Goal: Information Seeking & Learning: Find specific fact

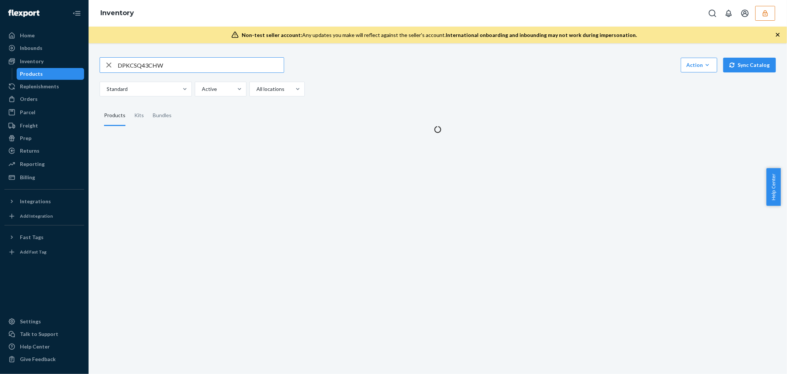
click at [147, 64] on input "DPKCSQ43CHW" at bounding box center [201, 65] width 166 height 15
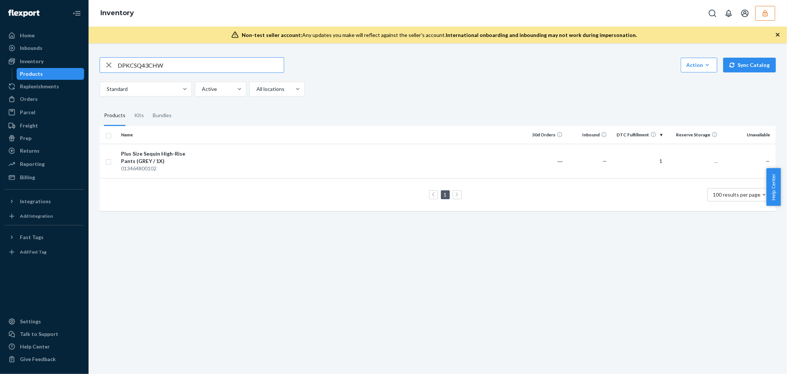
click at [147, 64] on input "DPKCSQ43CHW" at bounding box center [201, 65] width 166 height 15
type input "DT3HRY4QPQG"
click at [183, 158] on div "Plus Size Sheer Striped Bodysuit (BLACK / 2X)" at bounding box center [159, 157] width 77 height 15
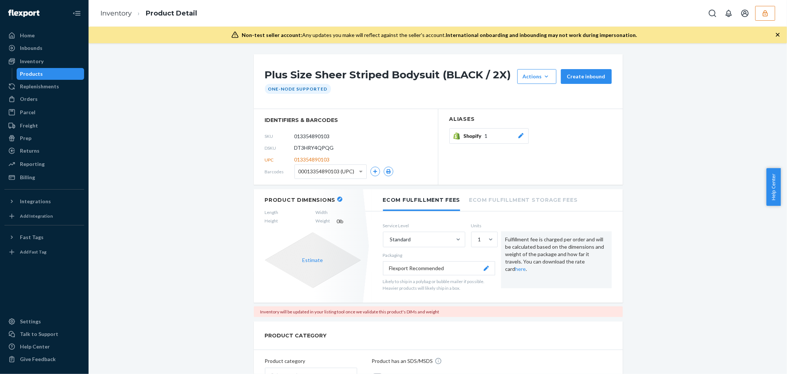
click at [278, 76] on h1 "Plus Size Sheer Striped Bodysuit (BLACK / 2X)" at bounding box center [389, 76] width 249 height 15
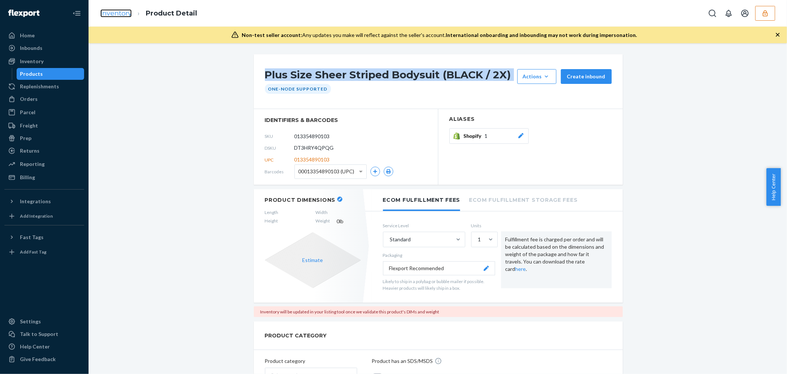
click at [117, 15] on link "Inventory" at bounding box center [115, 13] width 31 height 8
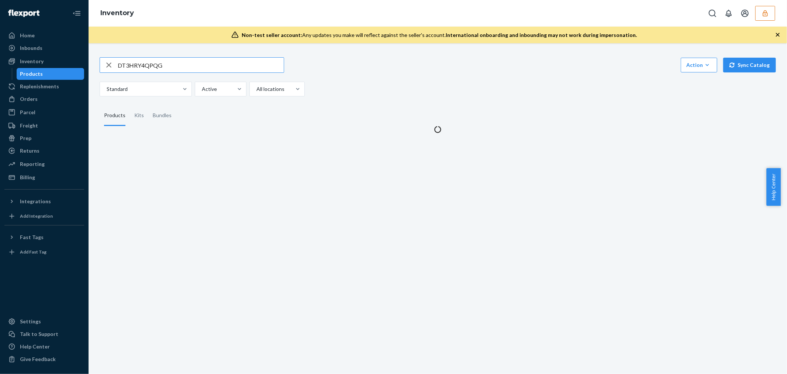
click at [141, 61] on input "DT3HRY4QPQG" at bounding box center [201, 65] width 166 height 15
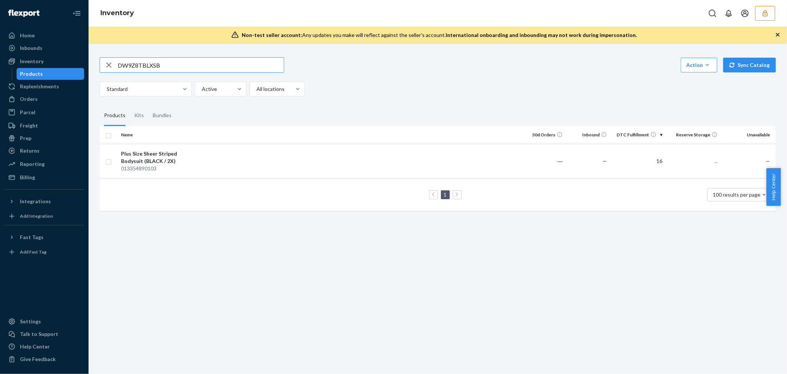
type input "DW9Z8TBLXSB"
click at [769, 14] on button "button" at bounding box center [765, 13] width 20 height 15
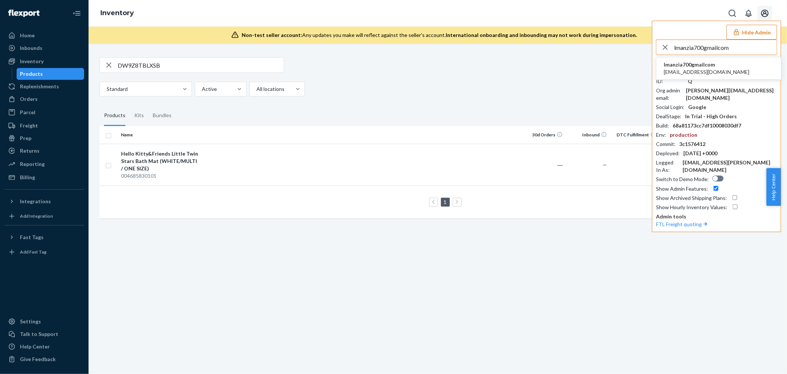
type input "lmanzia700gmailcom"
click at [720, 72] on li "lmanzia700gmailcom [EMAIL_ADDRESS][DOMAIN_NAME]" at bounding box center [719, 68] width 125 height 23
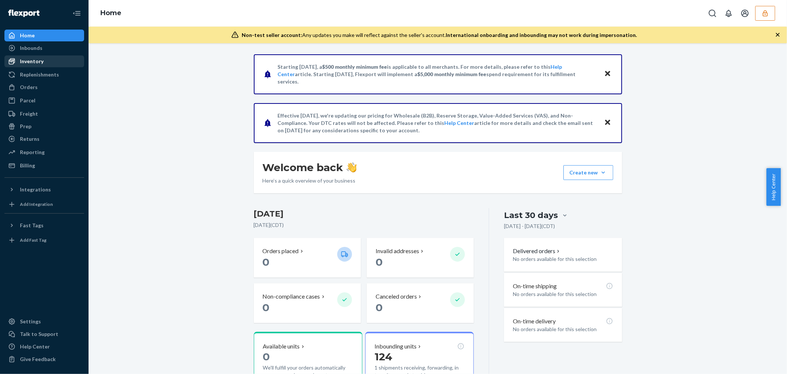
click at [37, 61] on div "Inventory" at bounding box center [32, 61] width 24 height 7
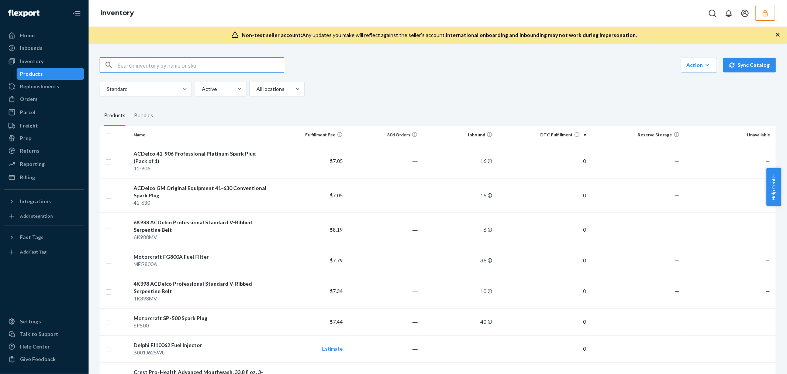
click at [764, 12] on icon "button" at bounding box center [765, 13] width 5 height 6
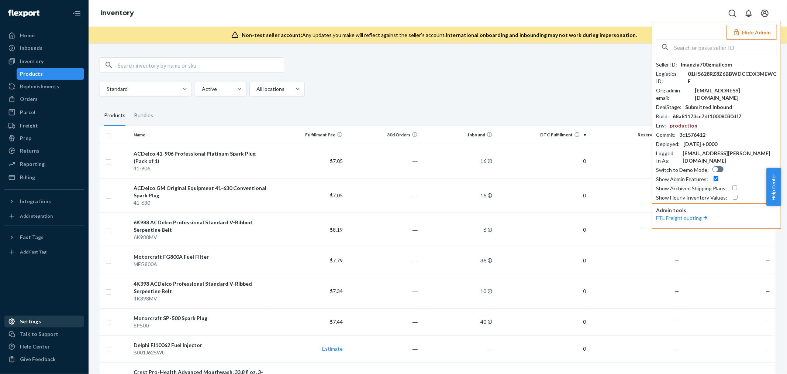
click at [27, 320] on div "Settings" at bounding box center [30, 320] width 21 height 7
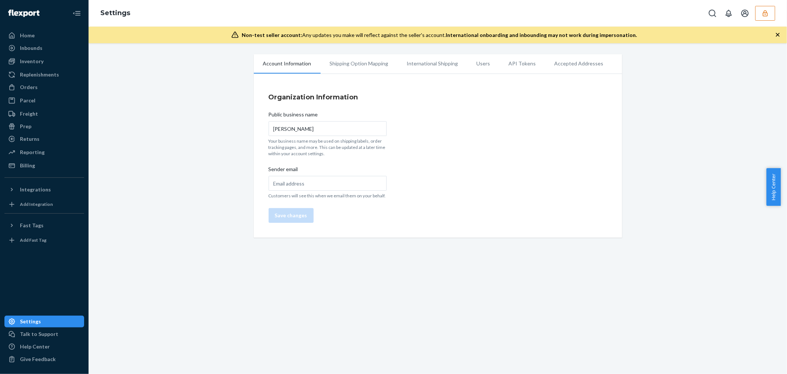
click at [474, 63] on li "Users" at bounding box center [484, 63] width 32 height 18
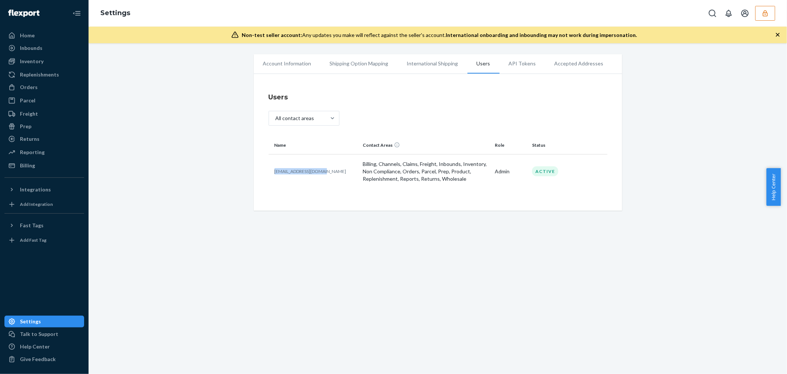
drag, startPoint x: 324, startPoint y: 169, endPoint x: 270, endPoint y: 171, distance: 53.9
click at [270, 171] on td "[EMAIL_ADDRESS][DOMAIN_NAME]" at bounding box center [315, 171] width 92 height 34
copy p "[EMAIL_ADDRESS][DOMAIN_NAME]"
click at [292, 168] on p "[EMAIL_ADDRESS][DOMAIN_NAME]" at bounding box center [316, 171] width 83 height 6
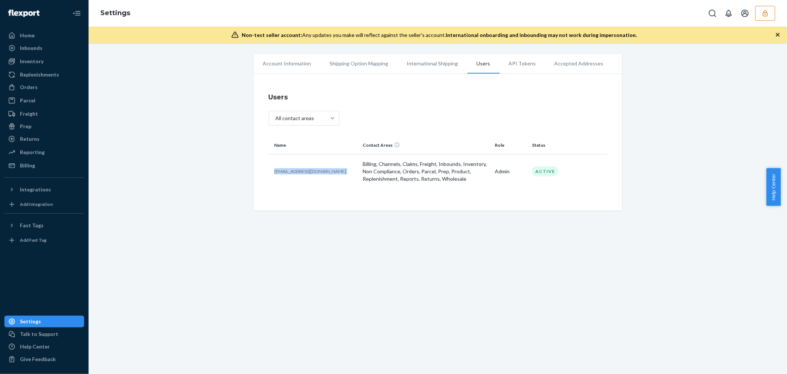
click at [292, 168] on p "[EMAIL_ADDRESS][DOMAIN_NAME]" at bounding box center [316, 171] width 83 height 6
click at [766, 12] on icon "button" at bounding box center [765, 13] width 5 height 6
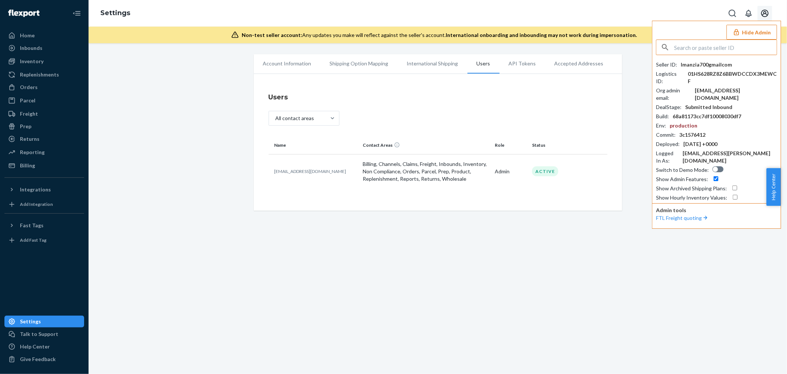
type input "DLCQFDTH53R Barcode: 197054020457"
paste input "sfnonboardinginsomniachousegflexportcom"
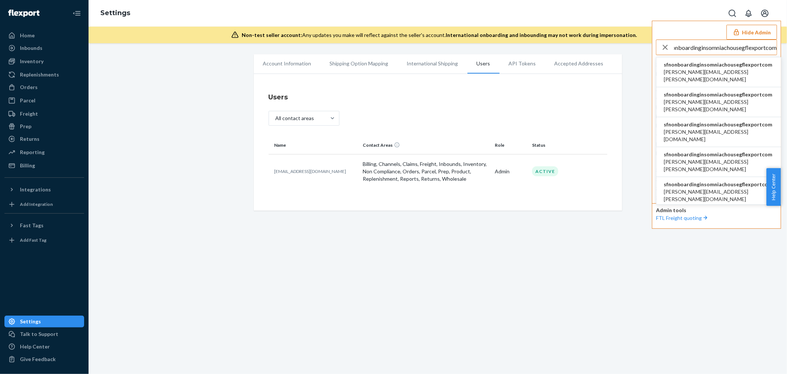
type input "sfnonboardinginsomniachousegflexportcom"
click at [702, 68] on span "sfnonboardinginsomniachousegflexportcom" at bounding box center [719, 64] width 110 height 7
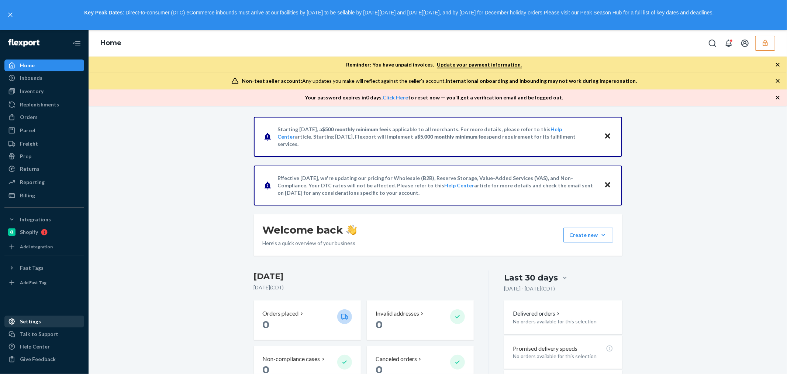
click at [31, 322] on div "Settings" at bounding box center [30, 320] width 21 height 7
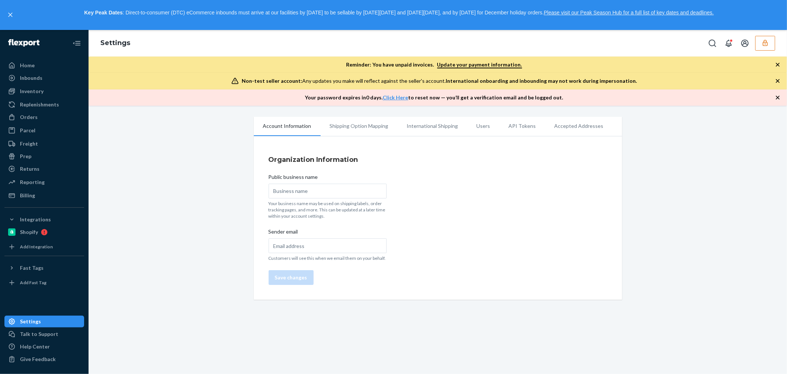
click at [471, 129] on li "Users" at bounding box center [484, 126] width 32 height 18
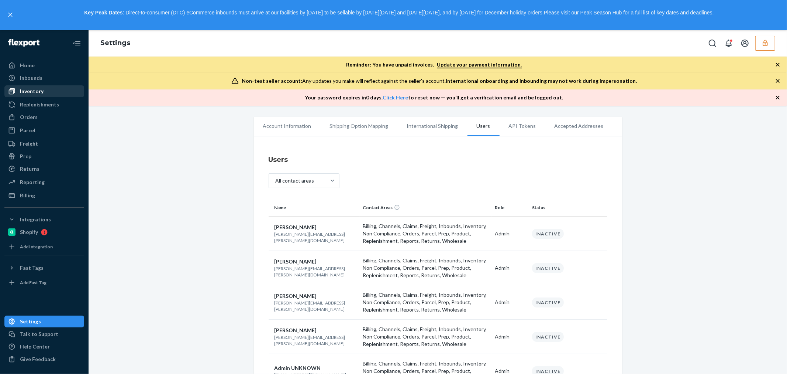
click at [49, 95] on div "Inventory" at bounding box center [44, 91] width 78 height 10
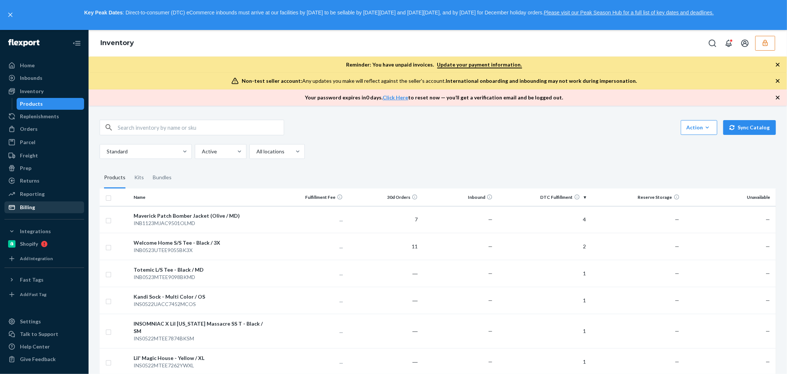
click at [23, 207] on div "Billing" at bounding box center [27, 206] width 15 height 7
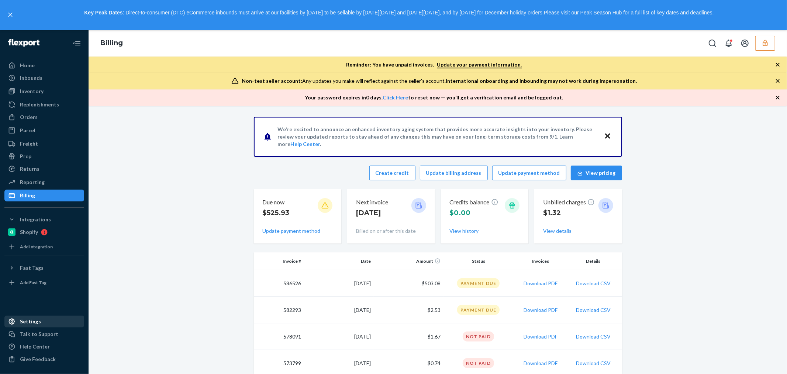
click at [21, 322] on div "Settings" at bounding box center [30, 320] width 21 height 7
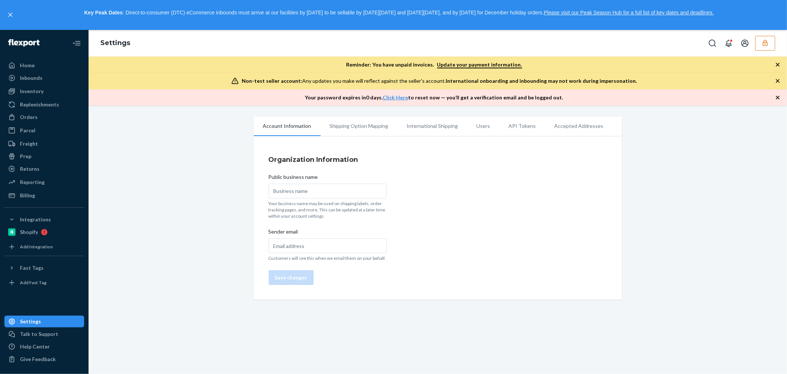
click at [482, 125] on li "Users" at bounding box center [484, 126] width 32 height 18
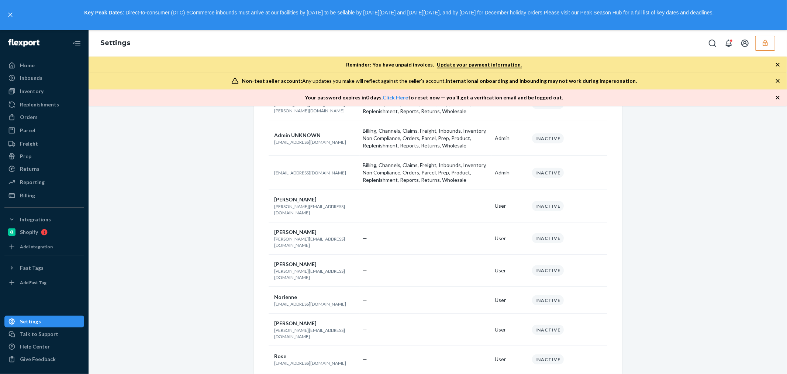
scroll to position [27, 0]
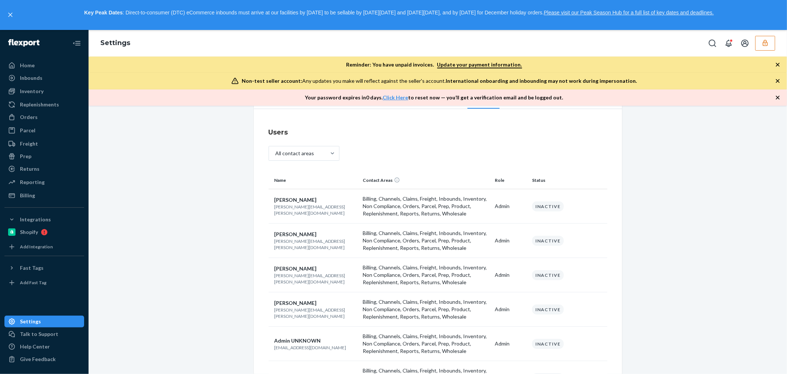
click at [761, 38] on button "button" at bounding box center [765, 43] width 20 height 15
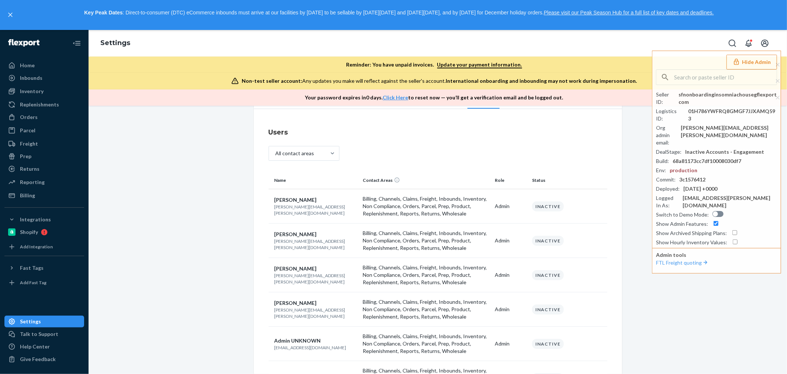
click at [626, 120] on div "Account Information Shipping Option Mapping International Shipping Users API To…" at bounding box center [438, 344] width 688 height 510
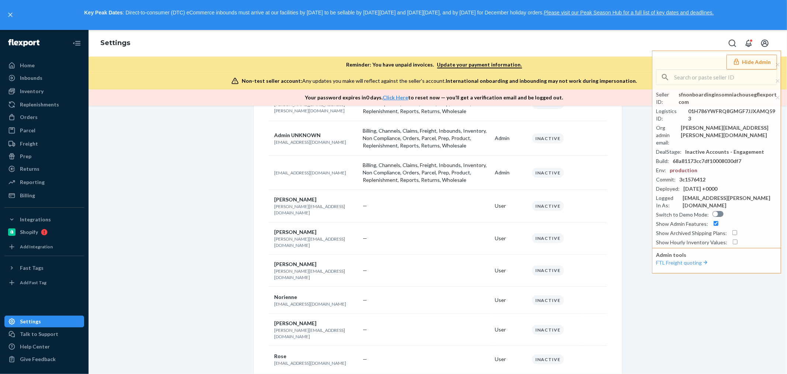
scroll to position [150, 0]
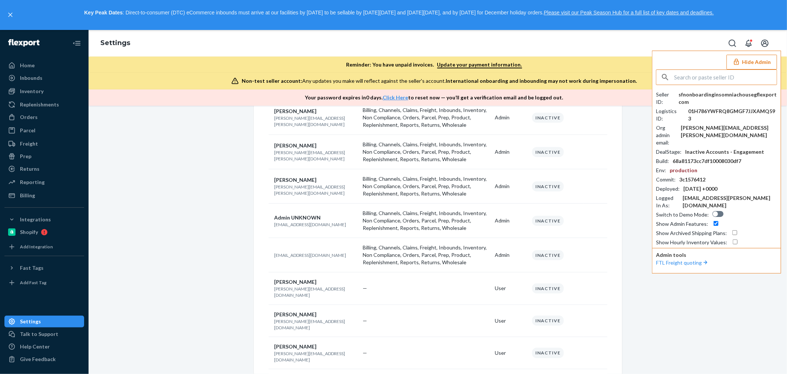
click at [691, 76] on input "text" at bounding box center [725, 77] width 103 height 15
paste input "nikkitheohmstoreco"
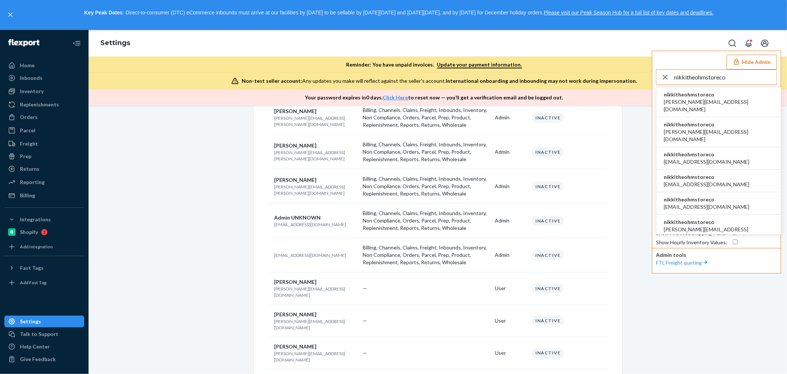
type input "nikkitheohmstoreco"
click at [700, 96] on span "nikkitheohmstoreco" at bounding box center [719, 94] width 110 height 7
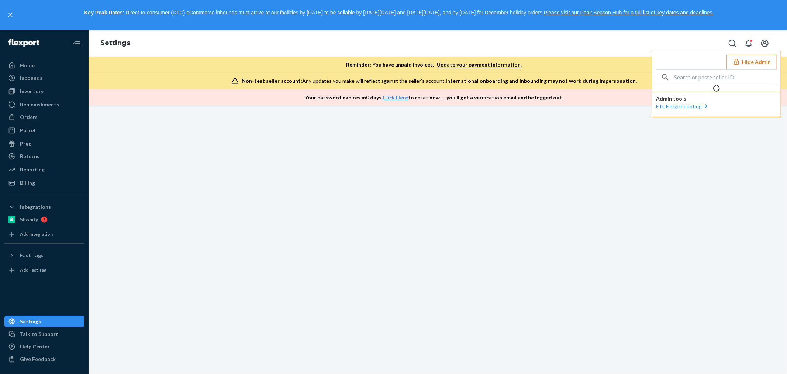
scroll to position [0, 0]
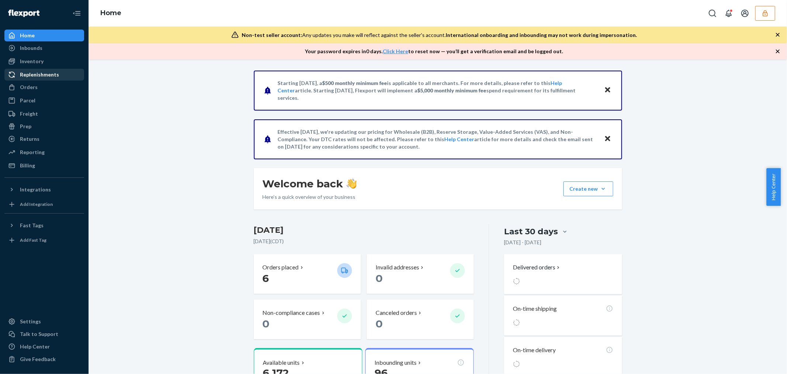
drag, startPoint x: 35, startPoint y: 65, endPoint x: 65, endPoint y: 71, distance: 30.6
click at [35, 65] on div "Inventory" at bounding box center [32, 61] width 24 height 7
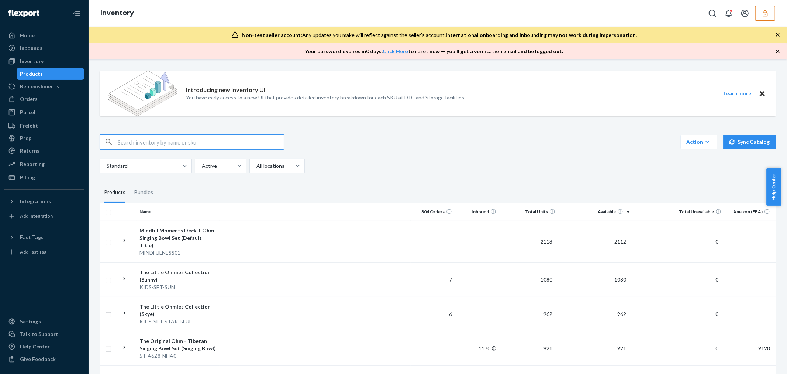
click at [162, 139] on input "text" at bounding box center [201, 141] width 166 height 15
paste input "DXPFNCCRXU7"
type input "DXPFNCCRXU7"
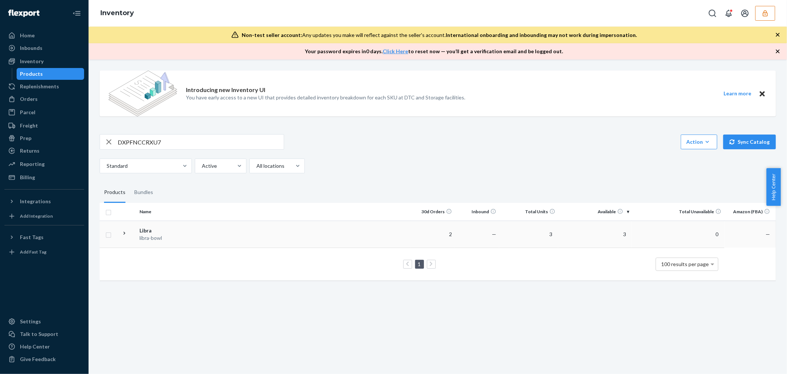
click at [175, 228] on div "Libra" at bounding box center [178, 230] width 77 height 7
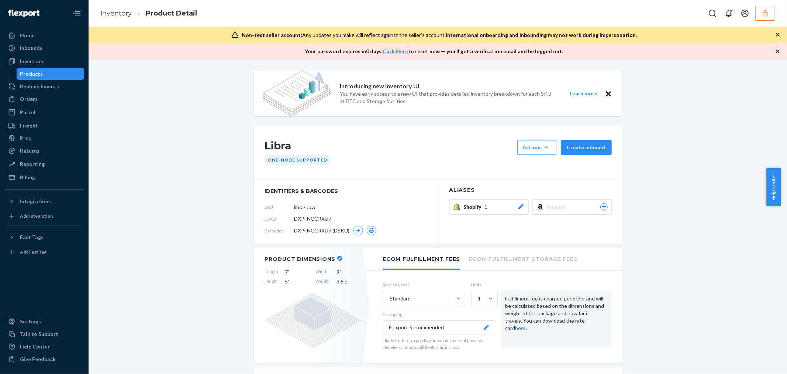
click at [315, 220] on span "DXPFNCCRXU7" at bounding box center [313, 218] width 37 height 7
click at [271, 147] on h1 "Libra" at bounding box center [389, 147] width 249 height 15
click at [353, 163] on div "One-Node Supported" at bounding box center [438, 160] width 351 height 10
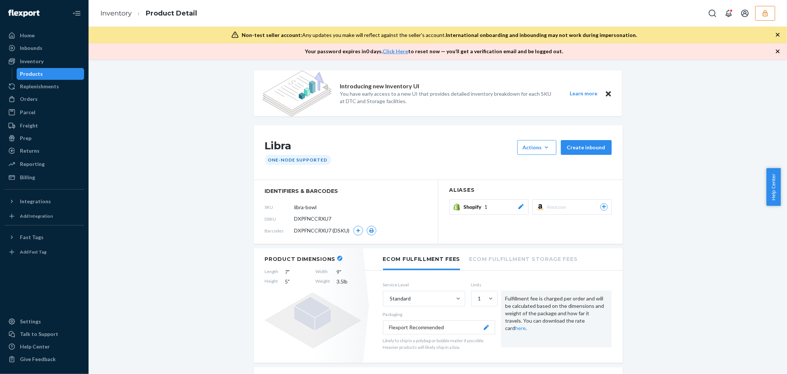
click at [518, 207] on icon at bounding box center [520, 206] width 5 height 5
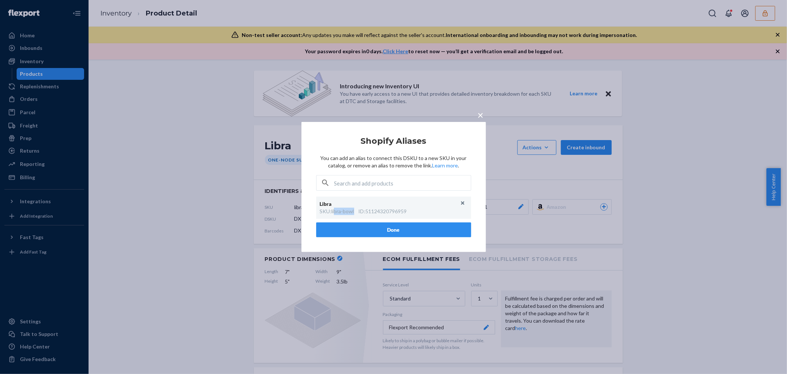
drag, startPoint x: 355, startPoint y: 211, endPoint x: 258, endPoint y: 211, distance: 97.1
click at [331, 211] on div "SKU : libra-bowl ID : 51124320796959" at bounding box center [394, 210] width 148 height 7
click at [235, 211] on div "× Shopify Aliases You can add an alias to connect this DSKU to a new SKU in you…" at bounding box center [393, 187] width 787 height 374
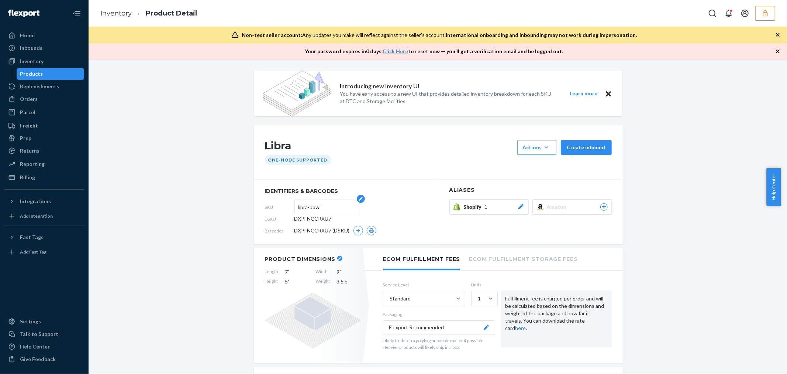
click at [316, 209] on input "libra-bowl" at bounding box center [328, 207] width 58 height 14
click at [304, 209] on input "libra-bowl" at bounding box center [328, 207] width 58 height 14
drag, startPoint x: 304, startPoint y: 209, endPoint x: 196, endPoint y: 238, distance: 112.8
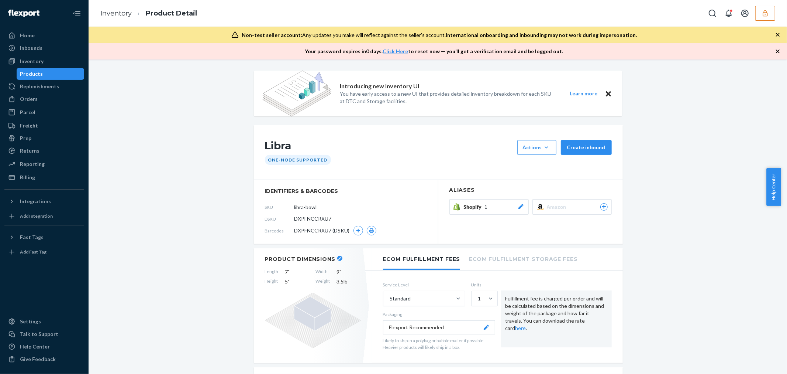
click at [39, 230] on div "Home Inbounds Shipping Plans Problems Inventory Products Replenishments Orders …" at bounding box center [44, 187] width 89 height 374
click at [38, 232] on div "Fast Tags" at bounding box center [44, 237] width 78 height 10
click at [36, 201] on div "Integrations" at bounding box center [35, 200] width 31 height 7
click at [299, 207] on input "libra-bowl" at bounding box center [328, 207] width 58 height 14
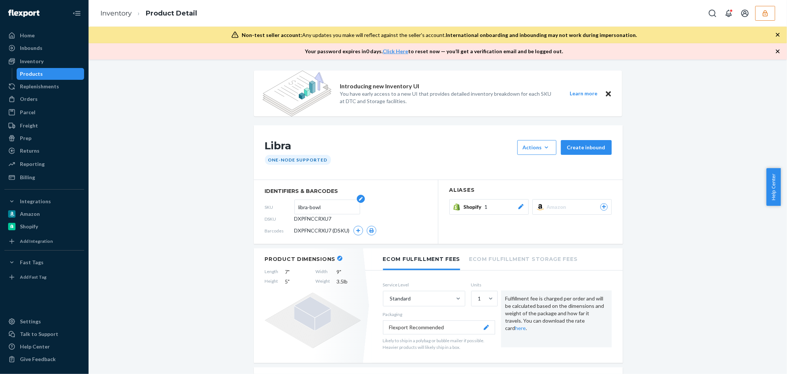
click at [299, 207] on input "libra-bowl" at bounding box center [328, 207] width 58 height 14
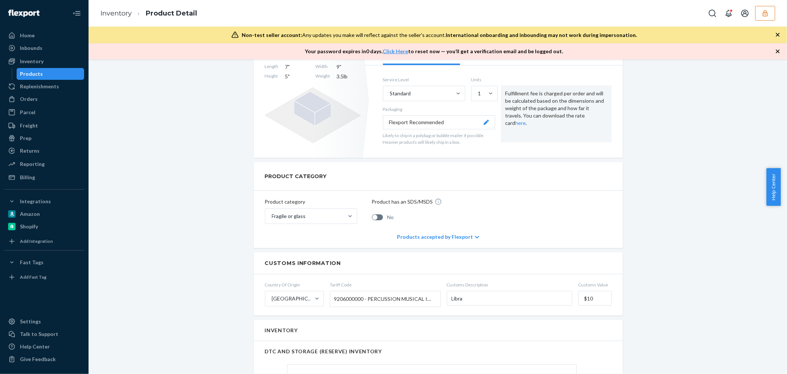
scroll to position [41, 0]
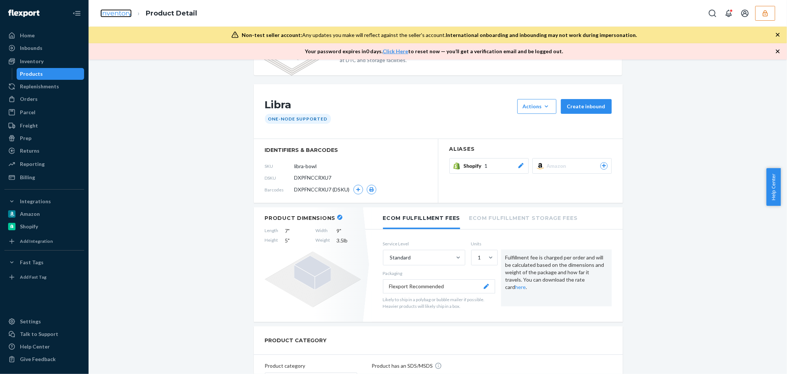
click at [119, 9] on link "Inventory" at bounding box center [115, 13] width 31 height 8
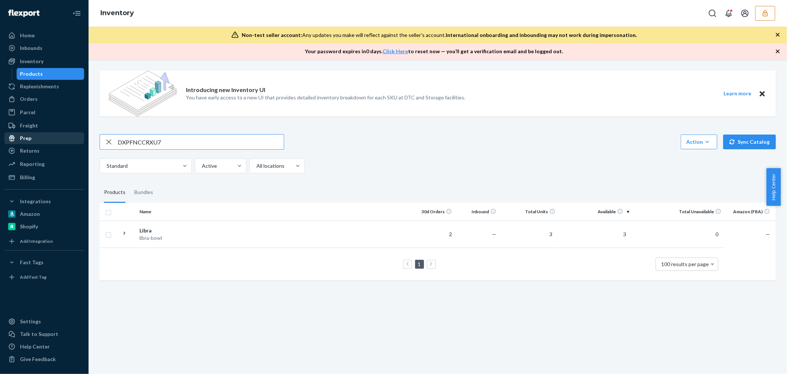
drag, startPoint x: 165, startPoint y: 138, endPoint x: 44, endPoint y: 142, distance: 121.1
click at [44, 142] on div "Home Inbounds Shipping Plans Problems Inventory Products Replenishments Orders …" at bounding box center [393, 187] width 787 height 374
type input "bowl"
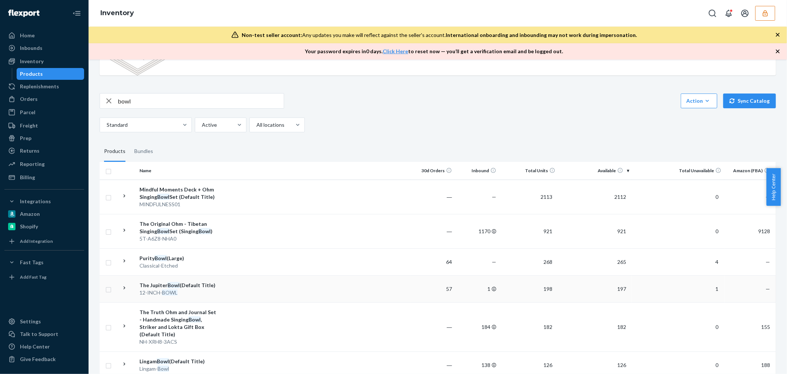
scroll to position [123, 0]
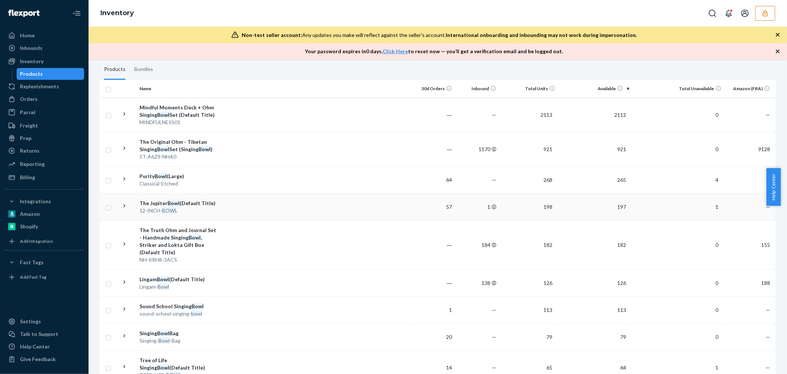
click at [179, 202] on div "The Jupiter Bowl (Default Title)" at bounding box center [178, 202] width 77 height 7
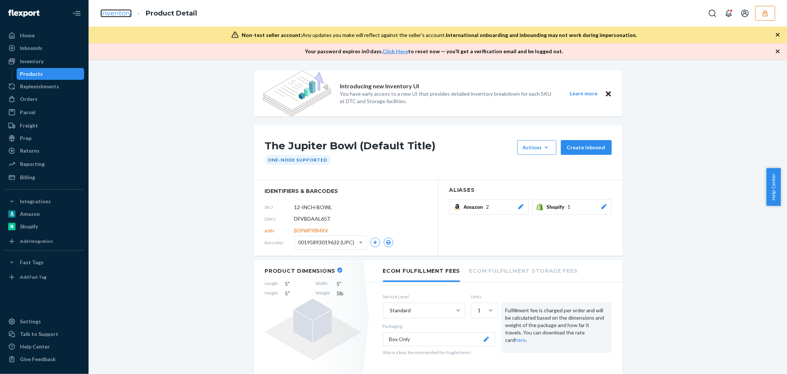
click at [123, 12] on link "Inventory" at bounding box center [115, 13] width 31 height 8
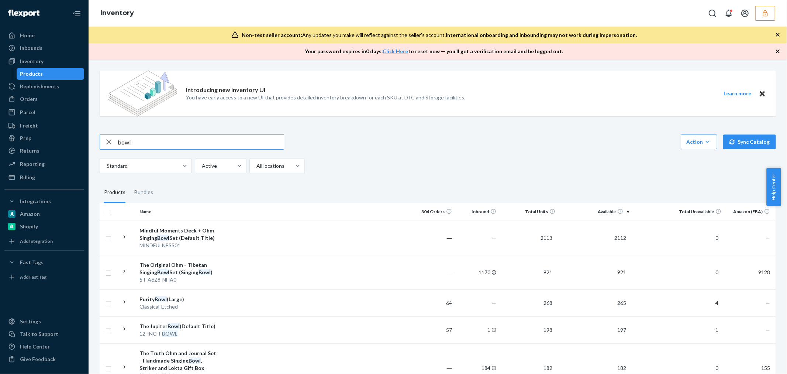
click at [766, 15] on icon "button" at bounding box center [765, 13] width 7 height 7
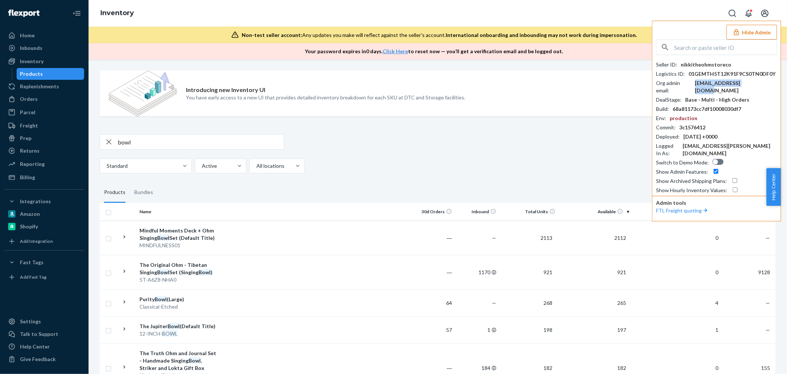
drag, startPoint x: 757, startPoint y: 80, endPoint x: 699, endPoint y: 80, distance: 57.6
click at [699, 80] on div "Org admin email : hello@theohmstore.co" at bounding box center [716, 86] width 121 height 15
copy div "hello@theohmstore.co"
click at [29, 317] on div "Settings" at bounding box center [44, 321] width 78 height 10
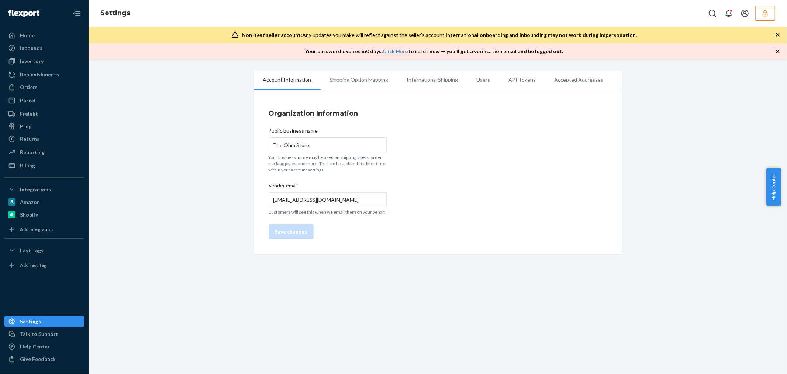
click at [472, 79] on li "Users" at bounding box center [484, 79] width 32 height 18
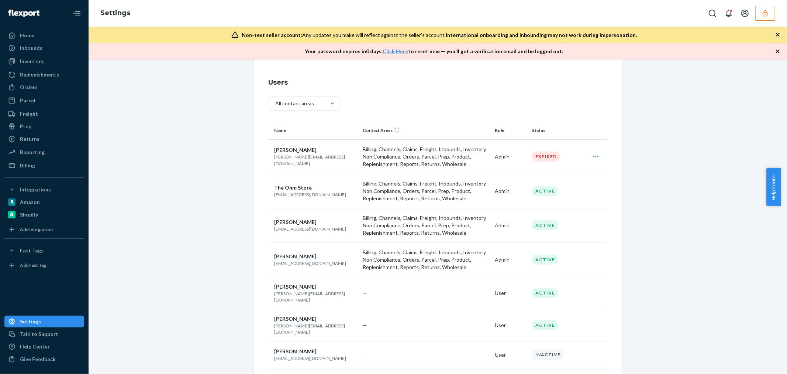
scroll to position [68, 0]
